Goal: Information Seeking & Learning: Check status

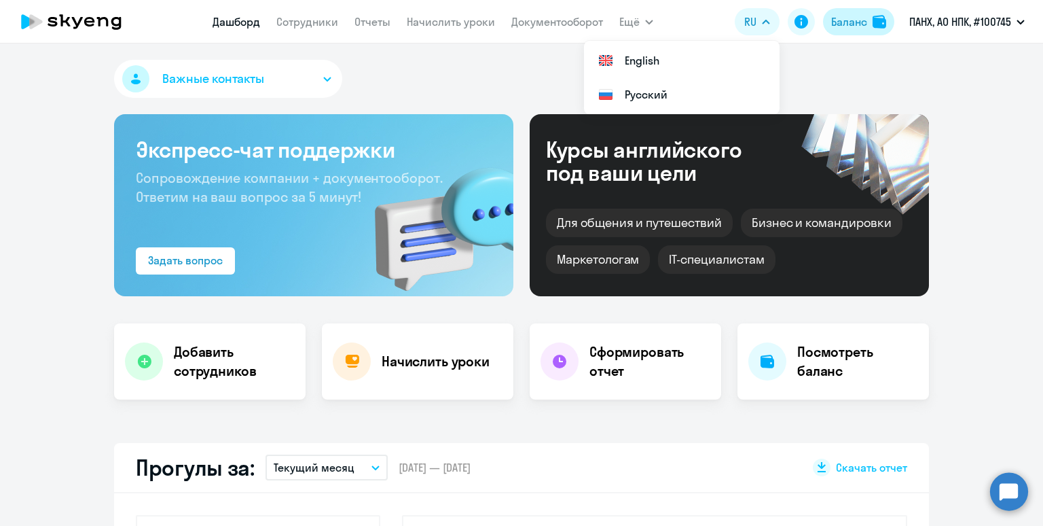
click at [843, 23] on div "Баланс" at bounding box center [849, 22] width 36 height 16
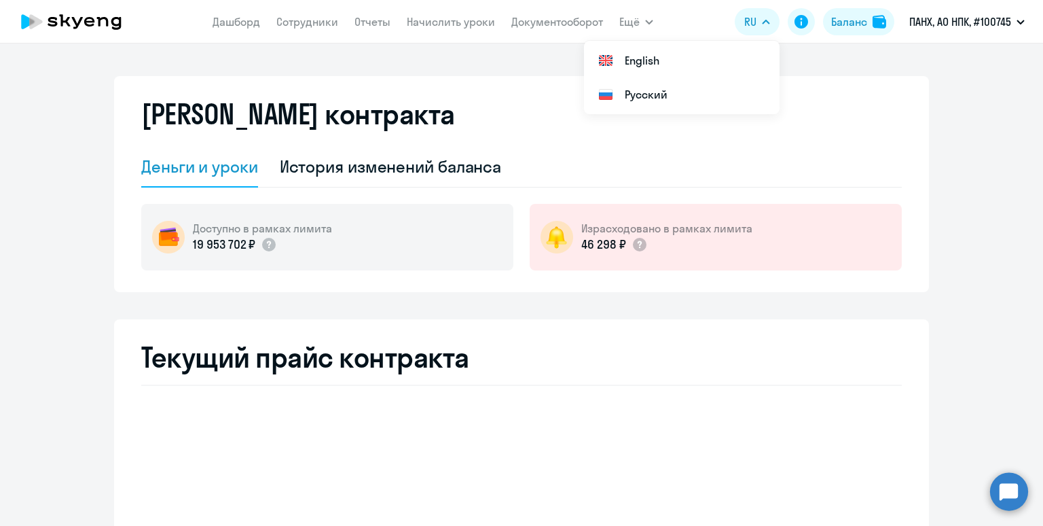
select select "english_adult_not_native_speaker"
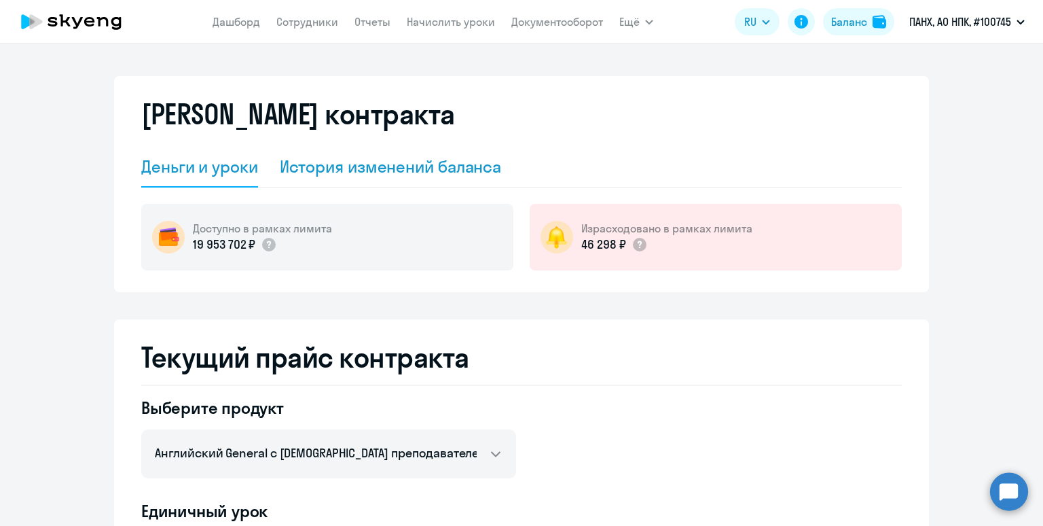
click at [360, 162] on div "История изменений баланса" at bounding box center [391, 166] width 222 height 22
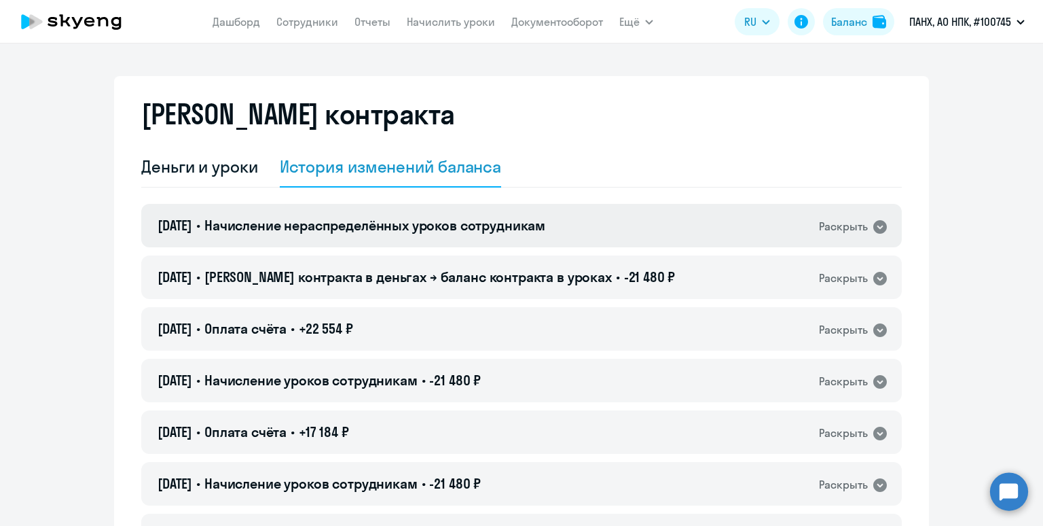
click at [404, 234] on h4 "11.09.2025 • Начисление нераспределённых уроков сотрудникам" at bounding box center [352, 225] width 388 height 19
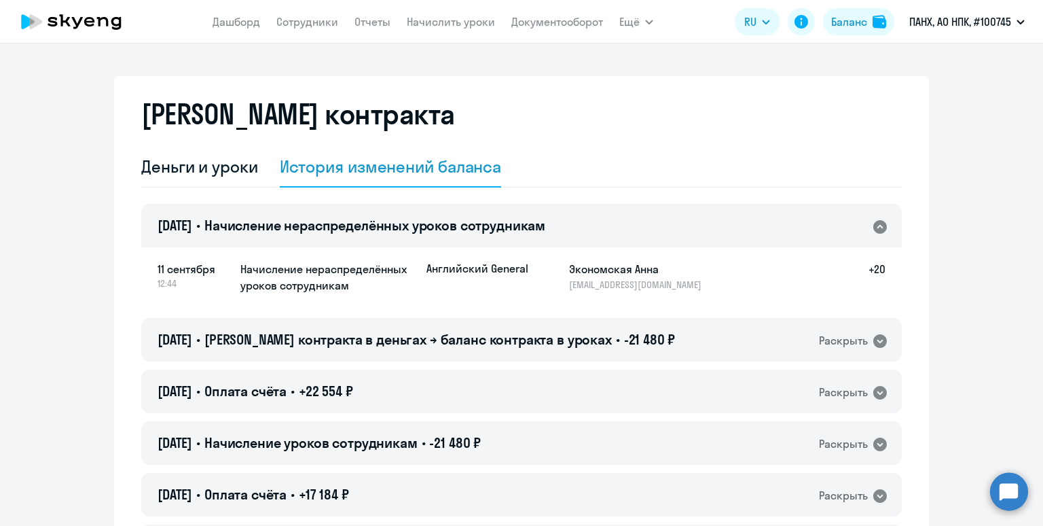
click at [294, 14] on app-menu-item-link "Сотрудники" at bounding box center [307, 22] width 62 height 17
click at [301, 31] on app-menu-item-link "Сотрудники" at bounding box center [307, 22] width 62 height 17
click at [301, 22] on link "Сотрудники" at bounding box center [307, 22] width 62 height 14
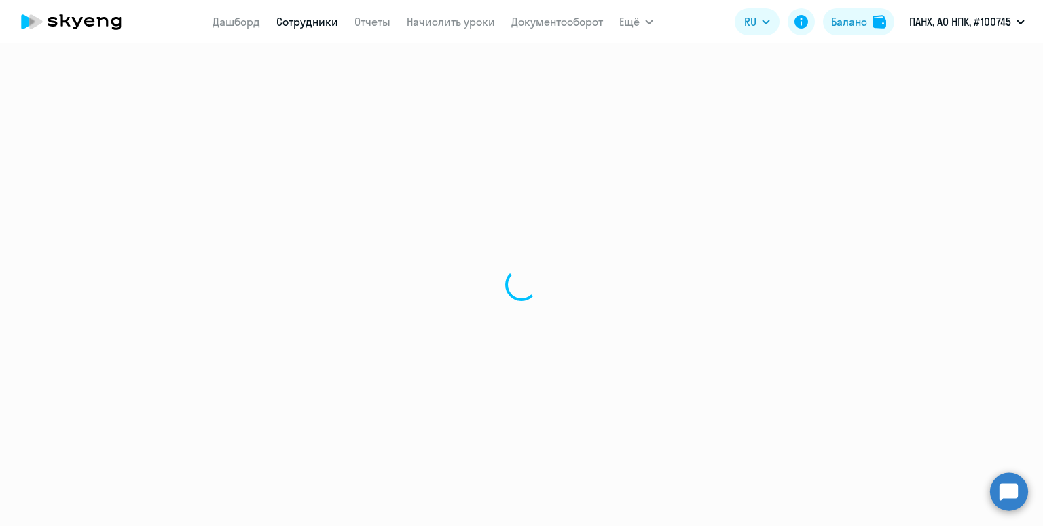
select select "30"
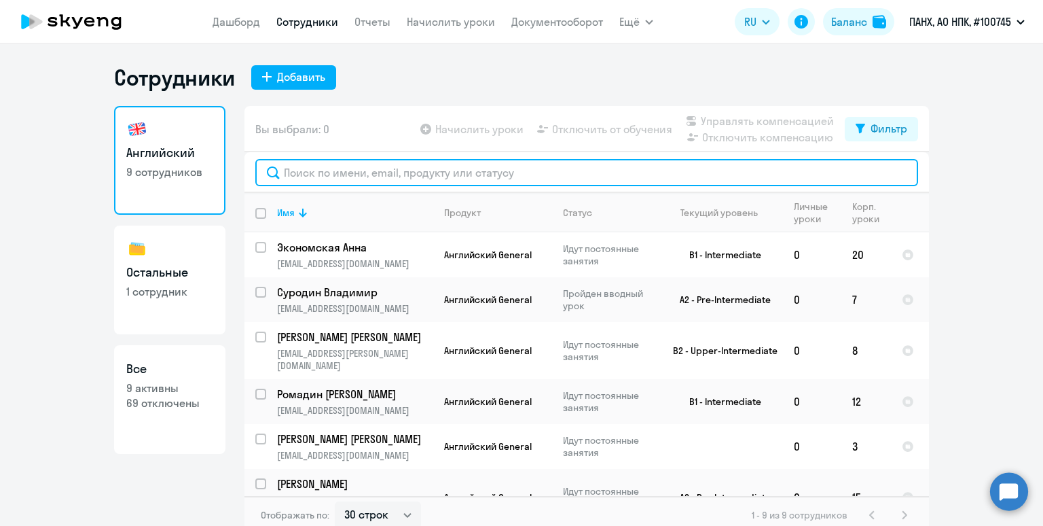
click at [340, 173] on input "text" at bounding box center [586, 172] width 663 height 27
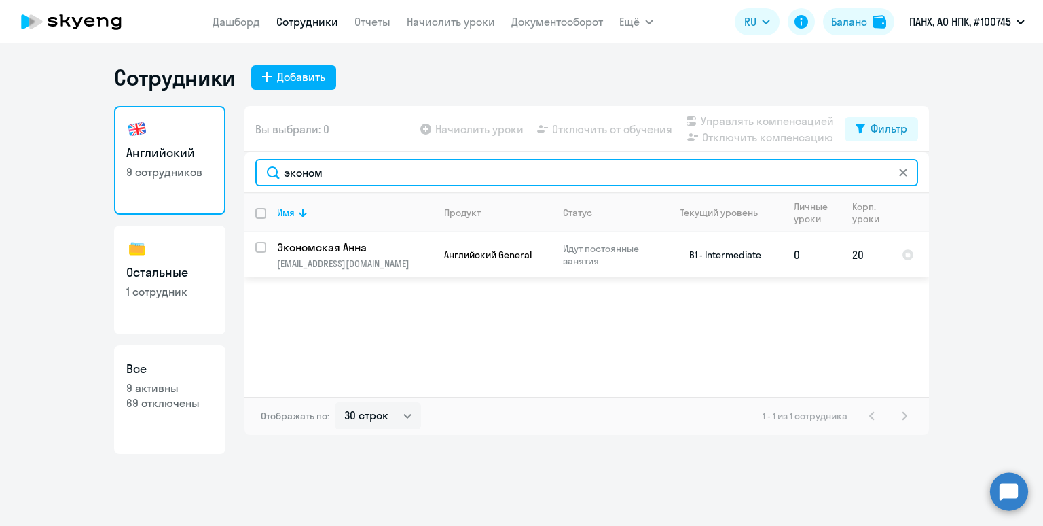
type input "эконом"
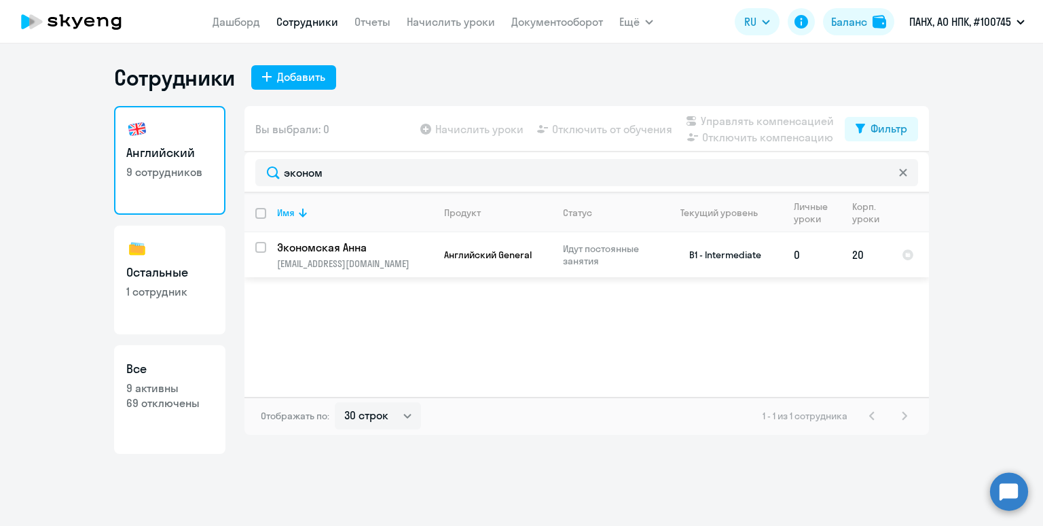
click at [392, 251] on p "Экономская [PERSON_NAME]" at bounding box center [353, 247] width 153 height 15
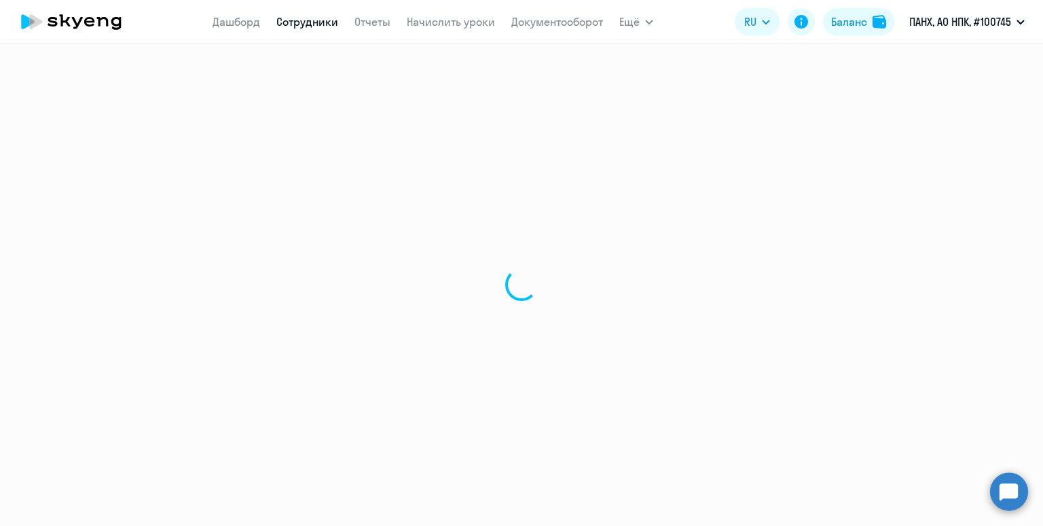
select select "english"
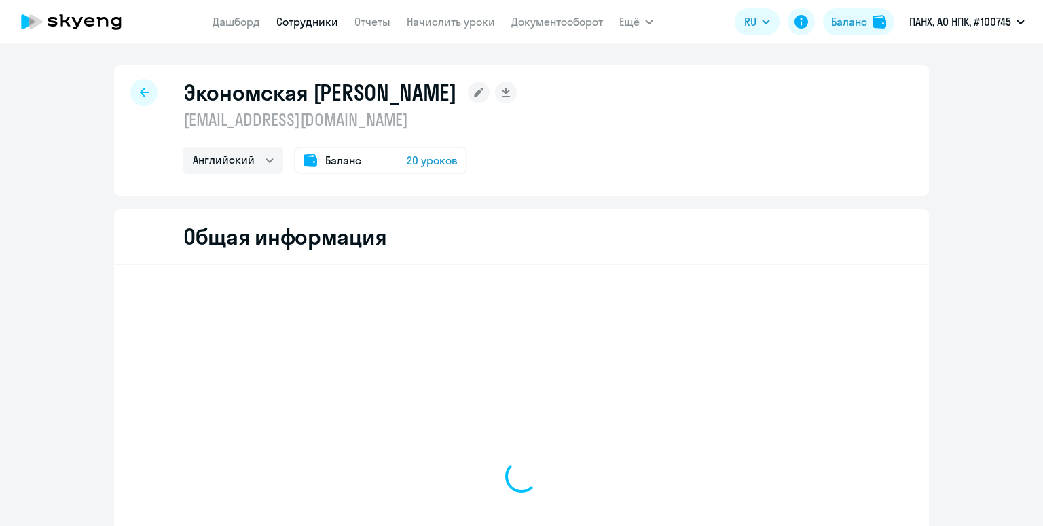
select select "english"
